Goal: Task Accomplishment & Management: Manage account settings

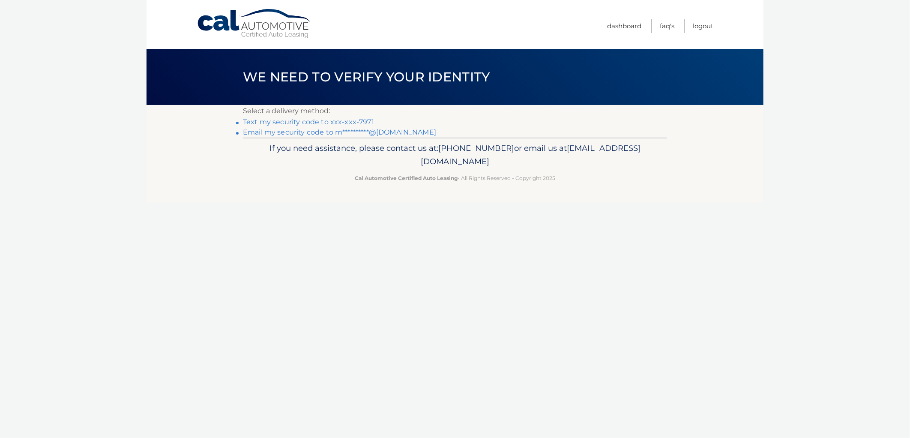
click at [307, 123] on link "Text my security code to xxx-xxx-7971" at bounding box center [308, 122] width 131 height 8
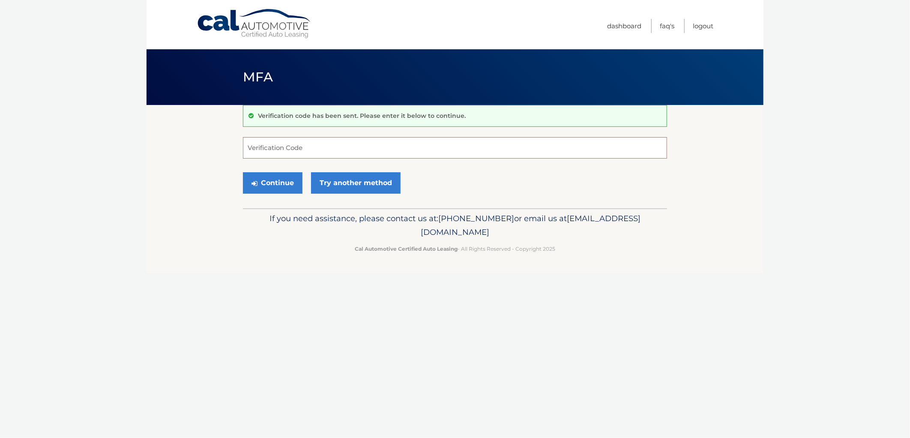
click at [277, 148] on input "Verification Code" at bounding box center [455, 147] width 424 height 21
type input "410998"
click at [285, 185] on button "Continue" at bounding box center [273, 182] width 60 height 21
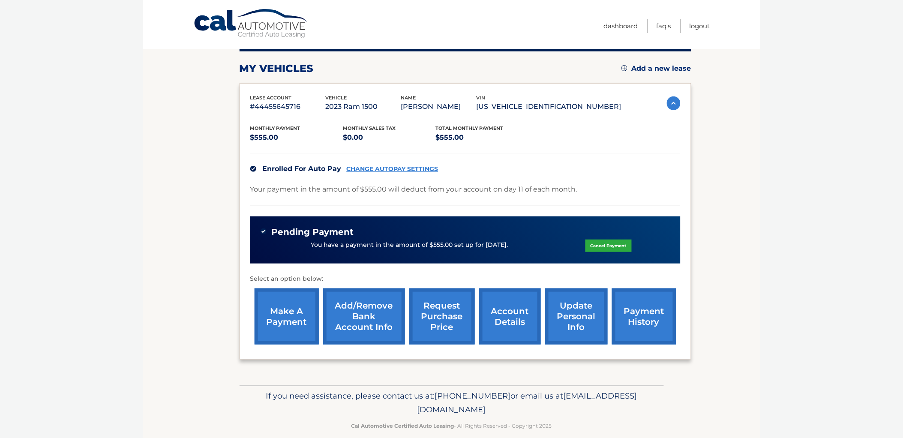
scroll to position [95, 0]
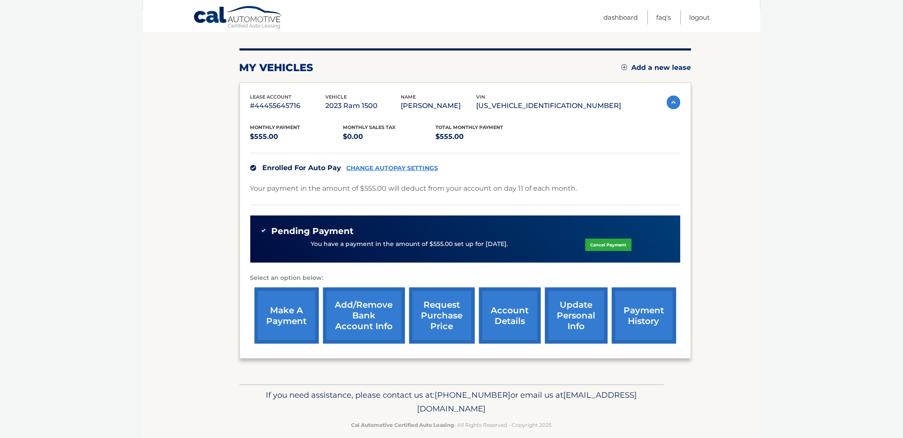
click at [360, 318] on link "Add/Remove bank account info" at bounding box center [364, 316] width 82 height 56
